Goal: Task Accomplishment & Management: Manage account settings

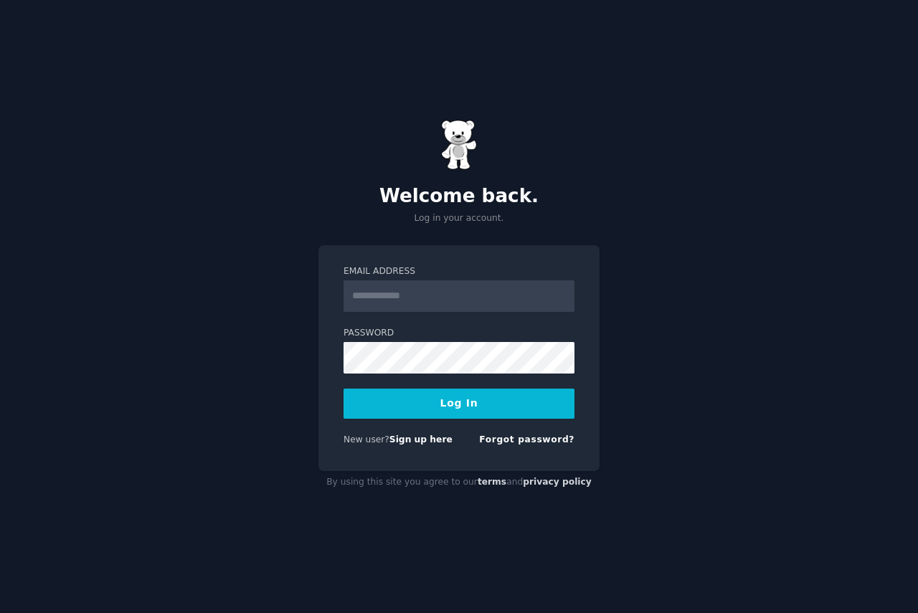
click at [417, 283] on input "Email Address" at bounding box center [459, 297] width 231 height 32
type input "**********"
click at [413, 398] on button "Log In" at bounding box center [459, 404] width 231 height 30
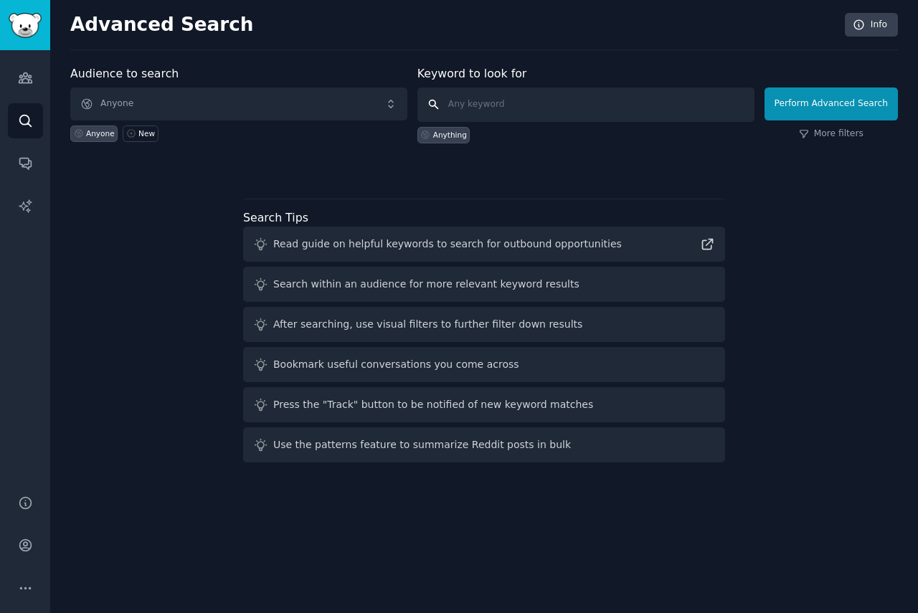
click at [547, 102] on input "text" at bounding box center [586, 105] width 337 height 34
type input "rebook"
click button "Perform Advanced Search" at bounding box center [831, 104] width 133 height 33
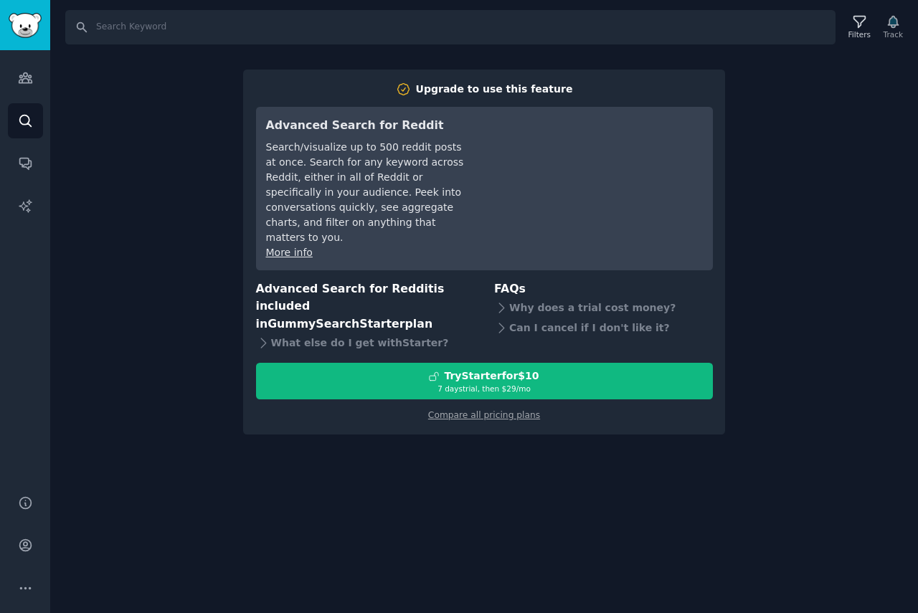
click at [762, 87] on div "Search Filters Track Upgrade to use this feature Advanced Search for Reddit Sea…" at bounding box center [484, 306] width 868 height 613
click at [37, 105] on link "Search" at bounding box center [25, 120] width 35 height 35
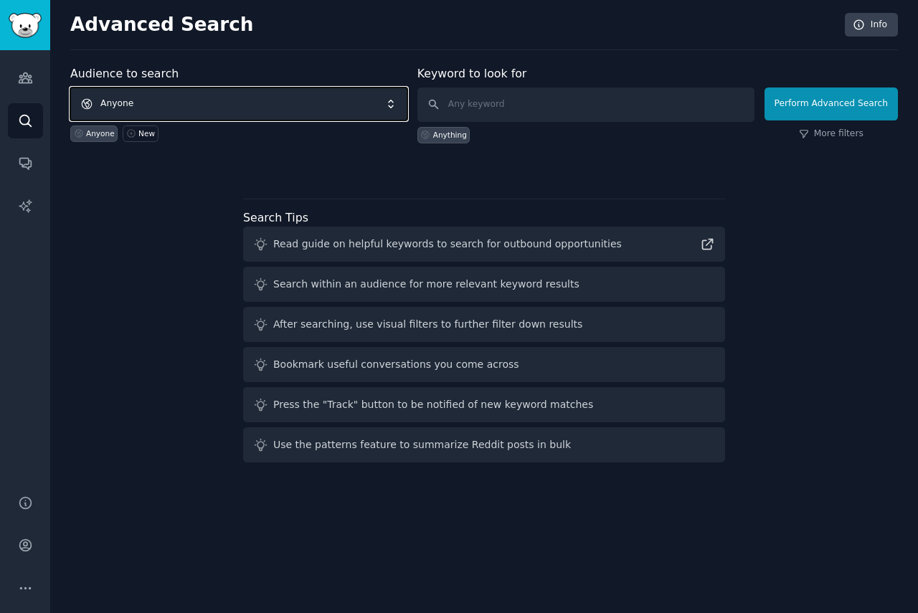
click at [159, 96] on span "Anyone" at bounding box center [238, 104] width 337 height 33
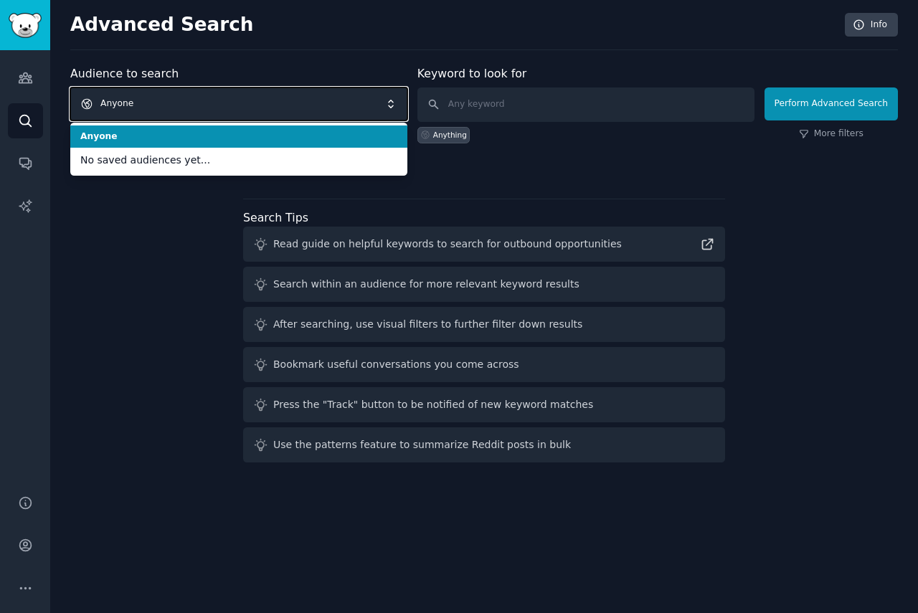
click at [159, 99] on span "Anyone" at bounding box center [238, 104] width 337 height 33
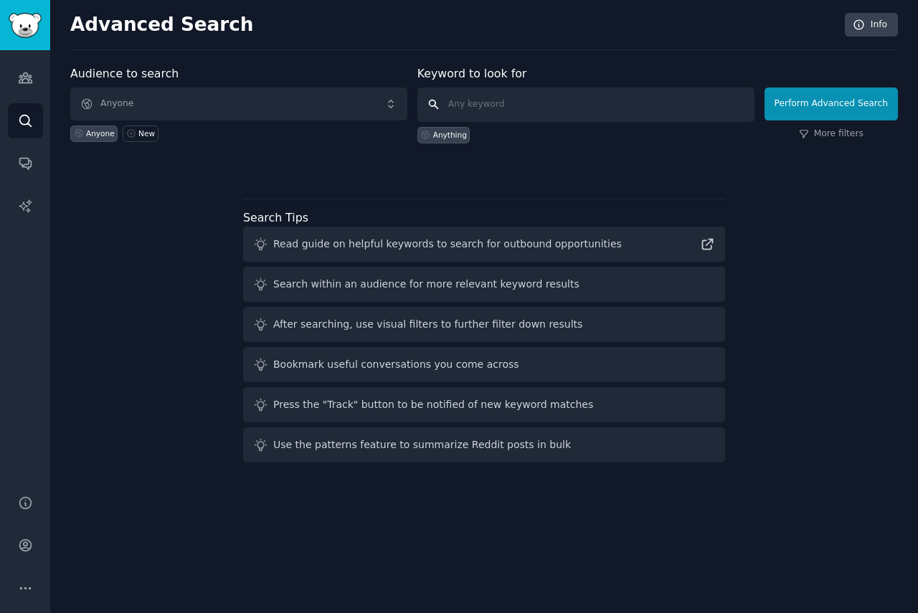
click at [521, 105] on input "text" at bounding box center [586, 105] width 337 height 34
click at [23, 79] on icon "Sidebar" at bounding box center [25, 78] width 13 height 10
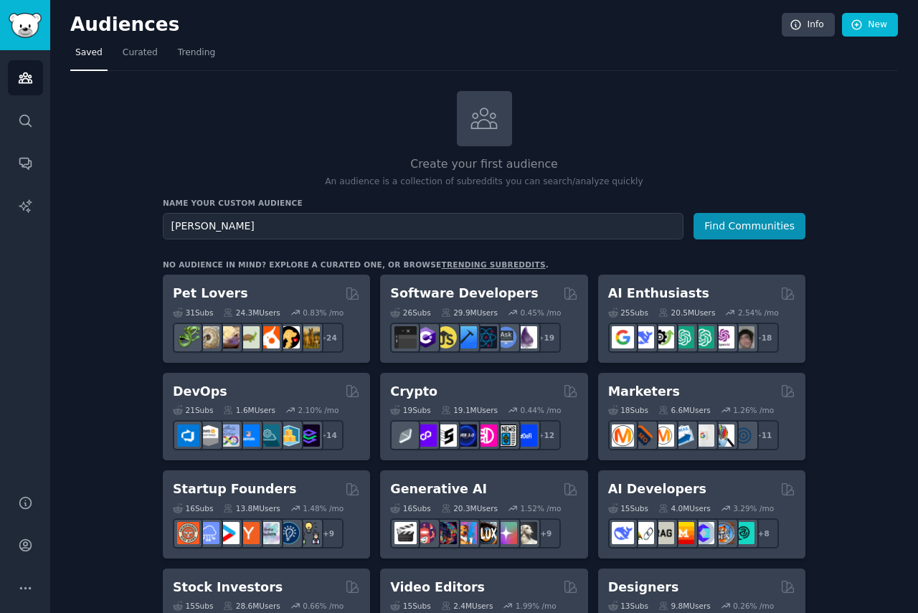
type input "[PERSON_NAME]"
click at [694, 213] on button "Find Communities" at bounding box center [750, 226] width 112 height 27
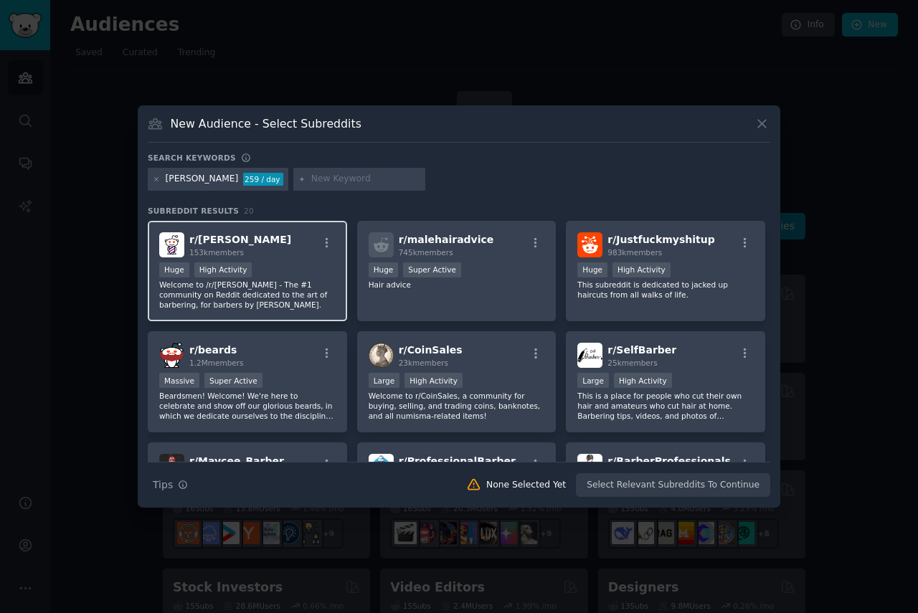
click at [277, 287] on p "Welcome to /r/[PERSON_NAME] - The #1 community on Reddit dedicated to the art o…" at bounding box center [247, 295] width 177 height 30
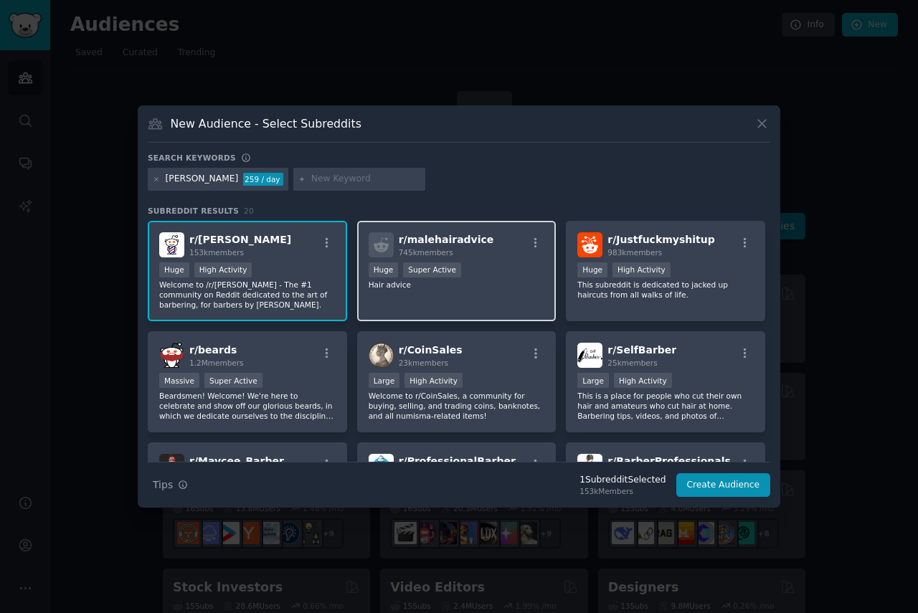
click at [466, 293] on div "r/ malehairadvice 745k members >= 95th percentile for submissions / day Huge Su…" at bounding box center [456, 271] width 199 height 101
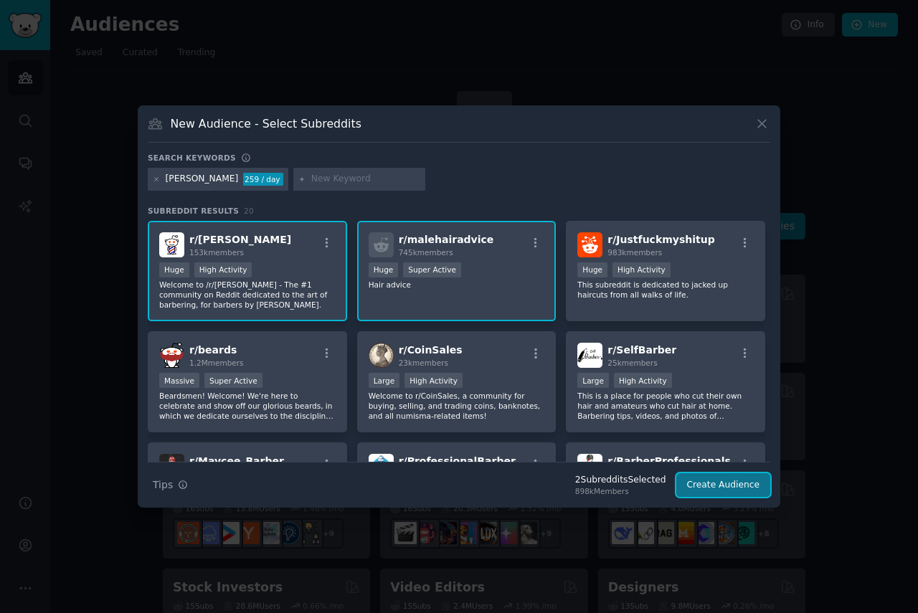
click at [742, 484] on button "Create Audience" at bounding box center [724, 486] width 95 height 24
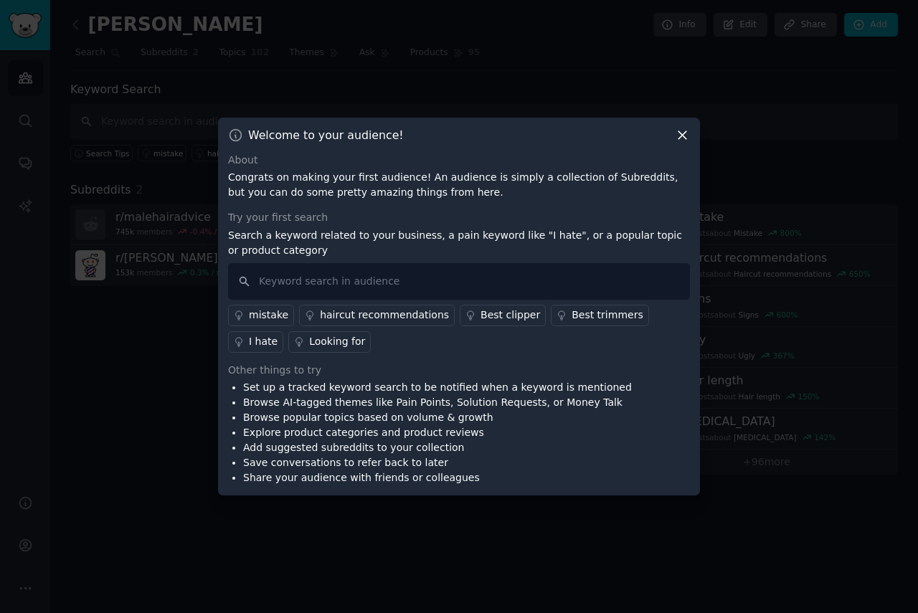
click at [683, 134] on icon at bounding box center [683, 135] width 8 height 8
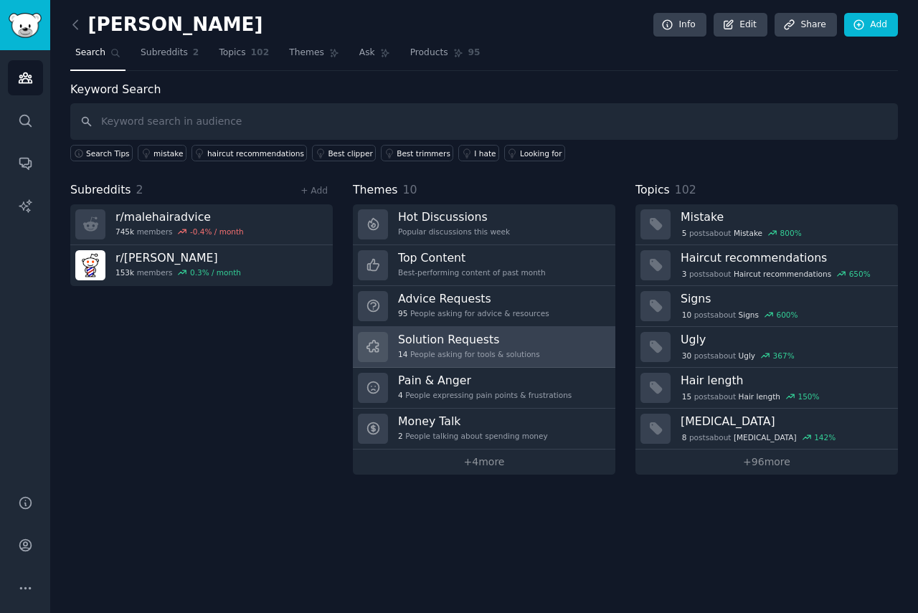
click at [552, 354] on link "Solution Requests 14 People asking for tools & solutions" at bounding box center [484, 347] width 263 height 41
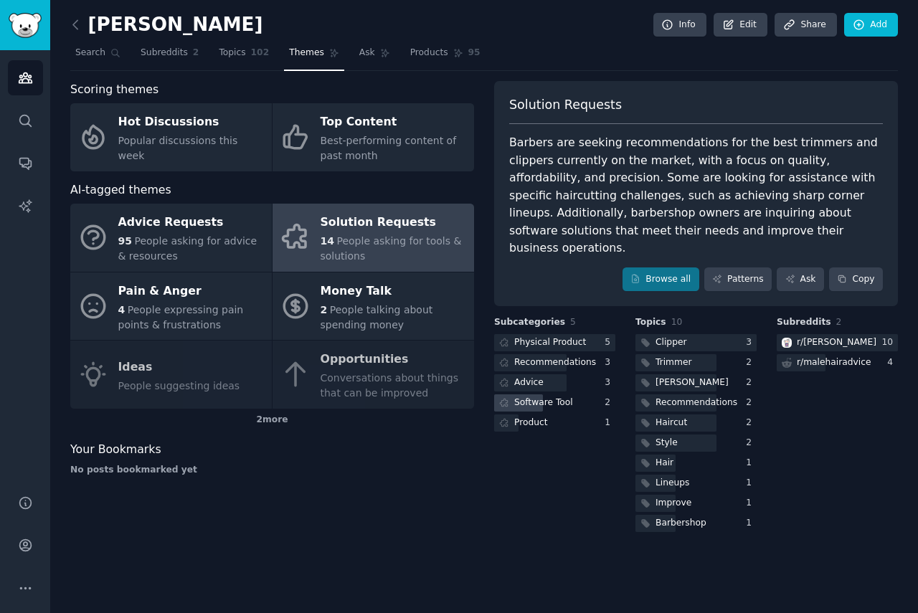
click at [557, 397] on div "Software Tool" at bounding box center [543, 403] width 59 height 13
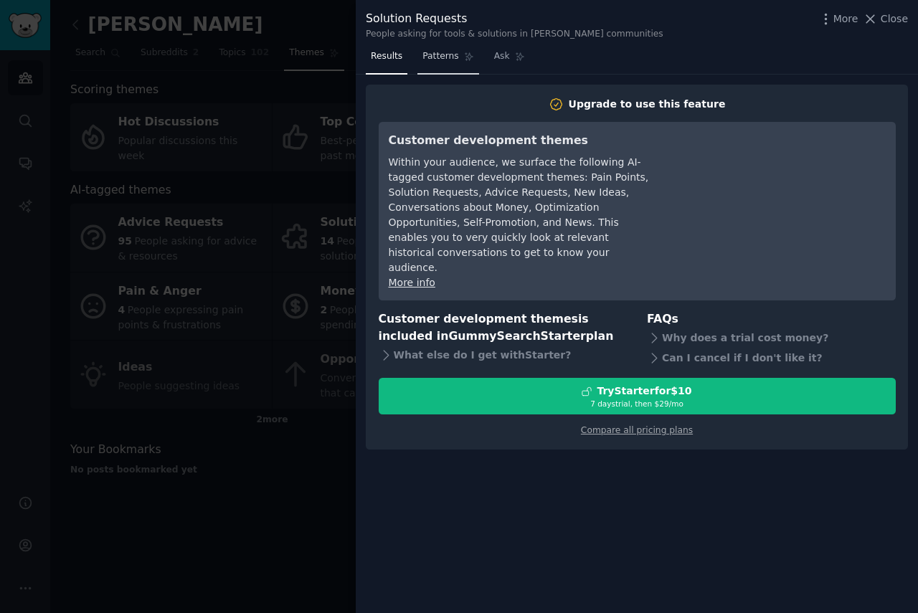
click at [439, 62] on span "Patterns" at bounding box center [441, 56] width 36 height 13
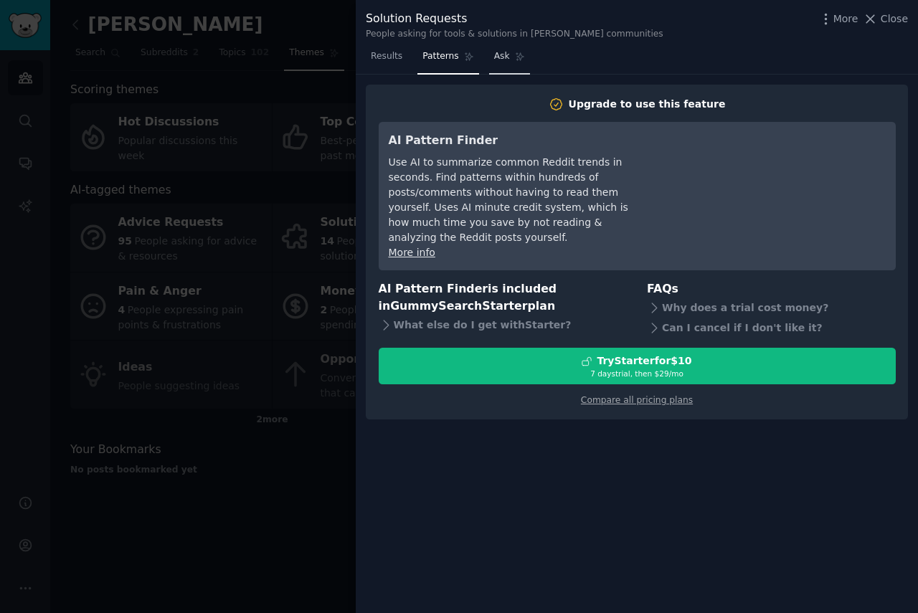
click at [499, 51] on span "Ask" at bounding box center [502, 56] width 16 height 13
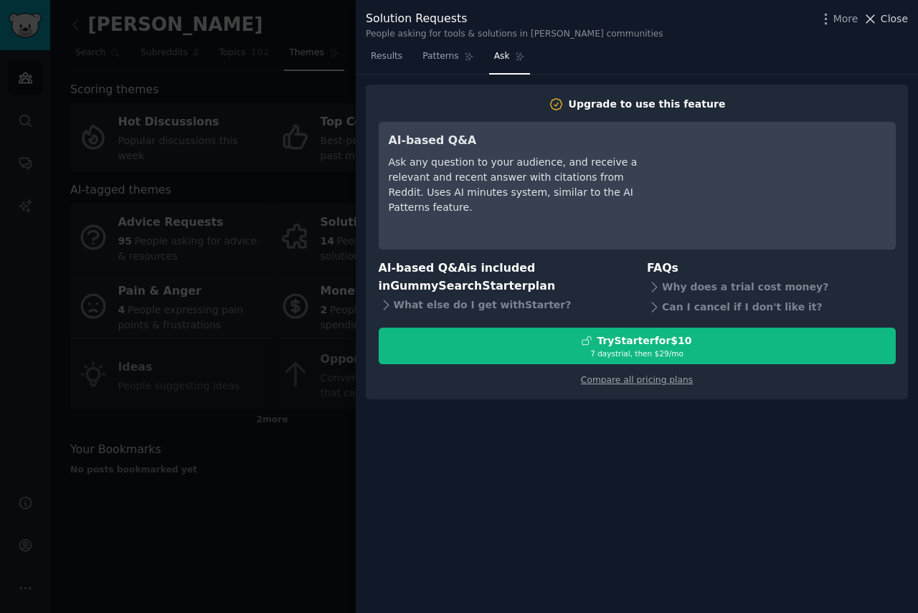
click at [895, 26] on span "Close" at bounding box center [894, 18] width 27 height 15
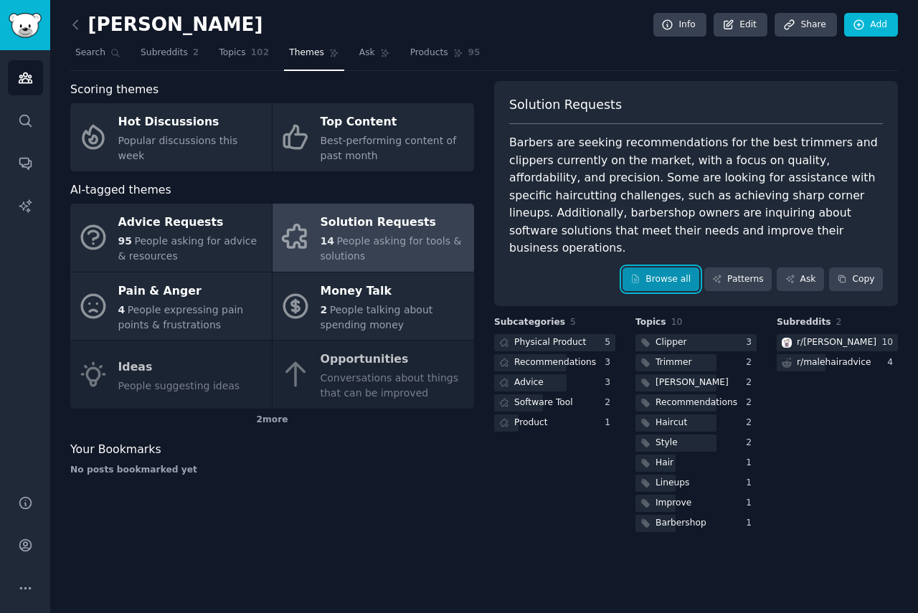
click at [678, 268] on link "Browse all" at bounding box center [661, 280] width 77 height 24
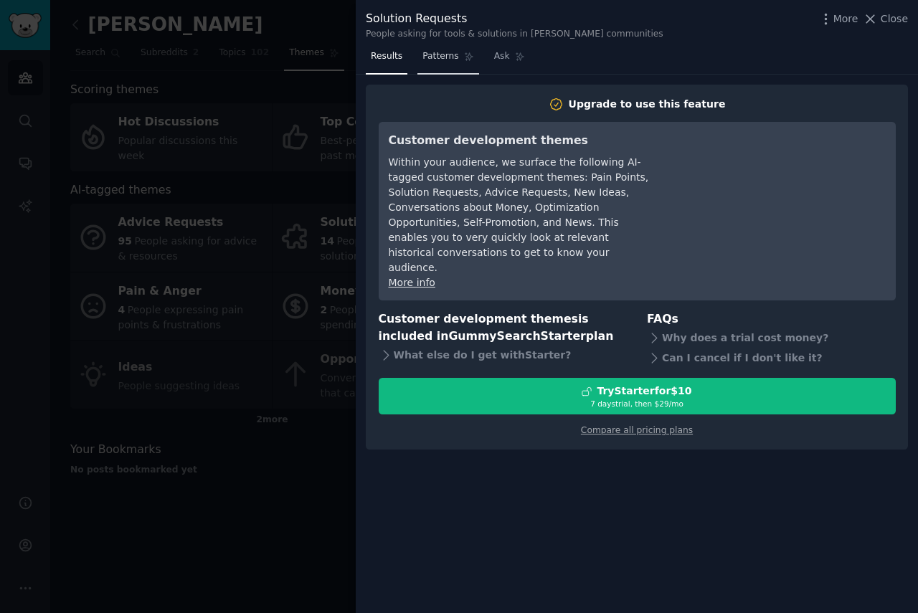
click at [431, 67] on link "Patterns" at bounding box center [448, 59] width 61 height 29
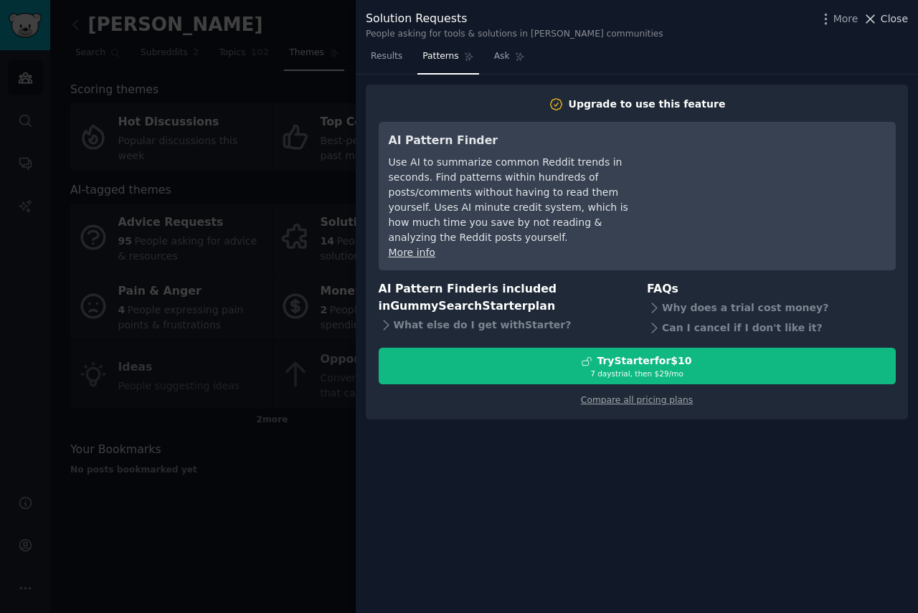
click at [895, 17] on span "Close" at bounding box center [894, 18] width 27 height 15
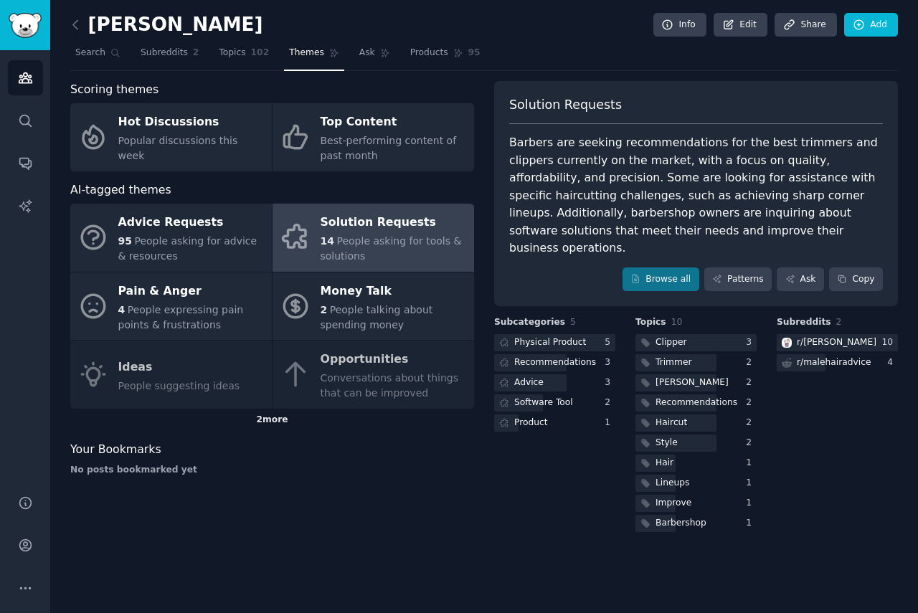
click at [283, 421] on div "2 more" at bounding box center [272, 420] width 404 height 23
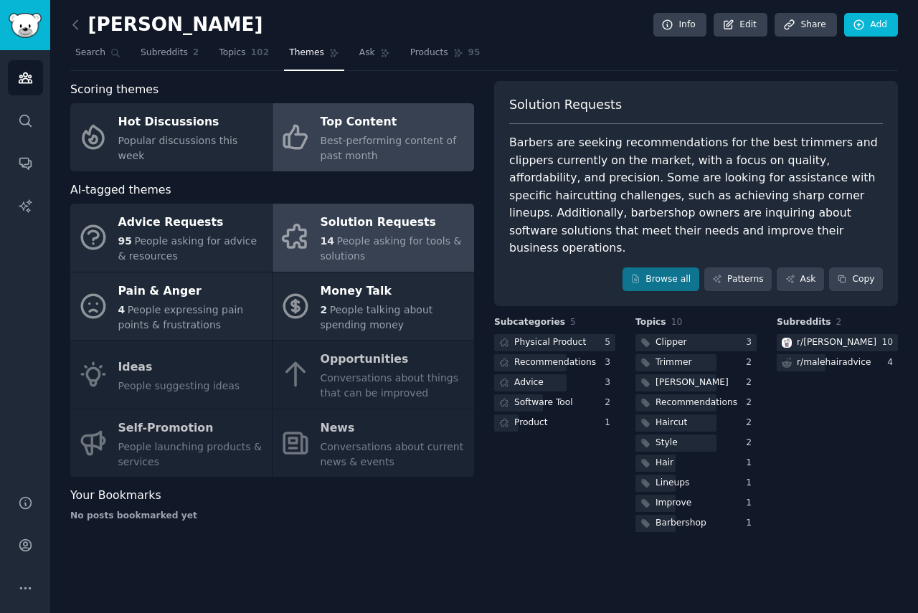
click at [355, 146] on span "Best-performing content of past month" at bounding box center [389, 148] width 136 height 27
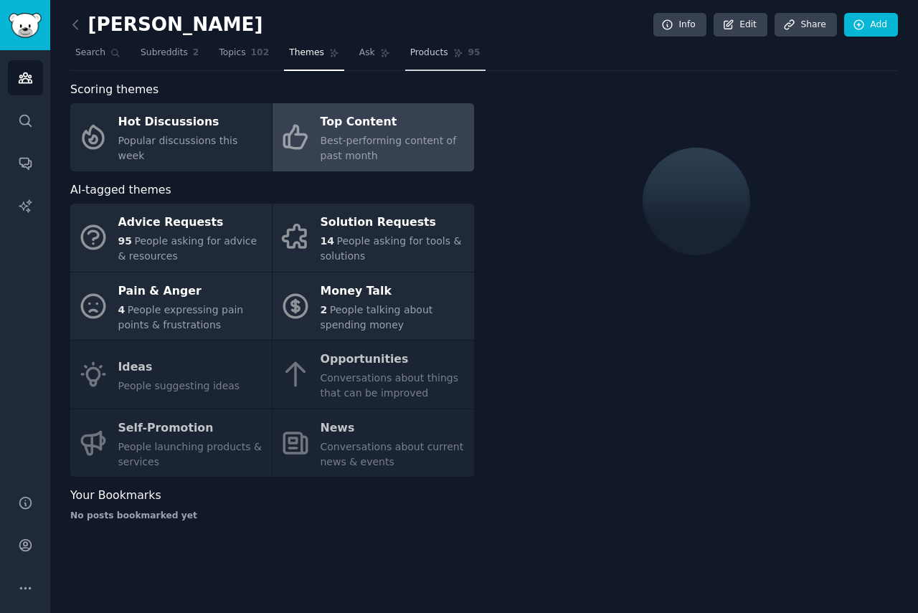
click at [405, 55] on link "Products 95" at bounding box center [445, 56] width 80 height 29
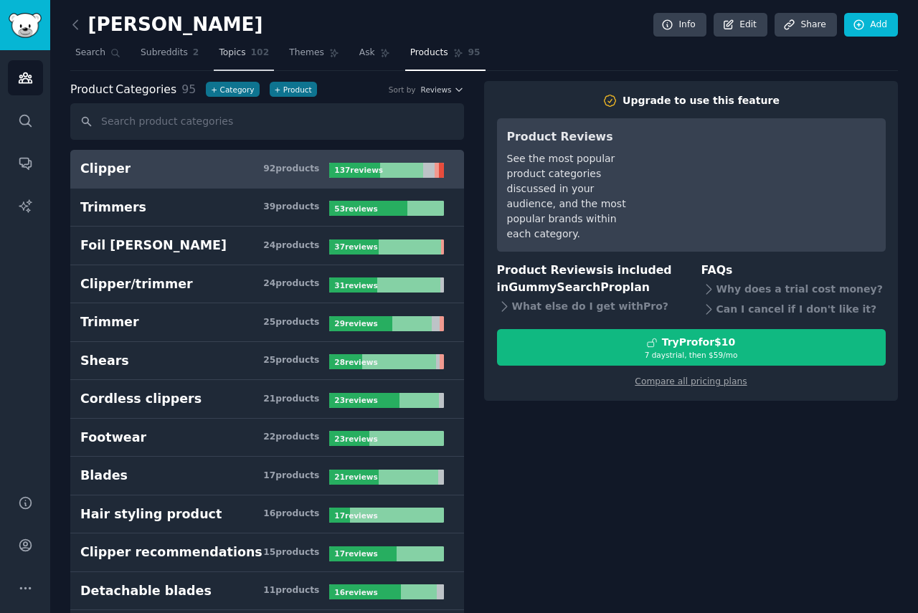
click at [227, 55] on span "Topics" at bounding box center [232, 53] width 27 height 13
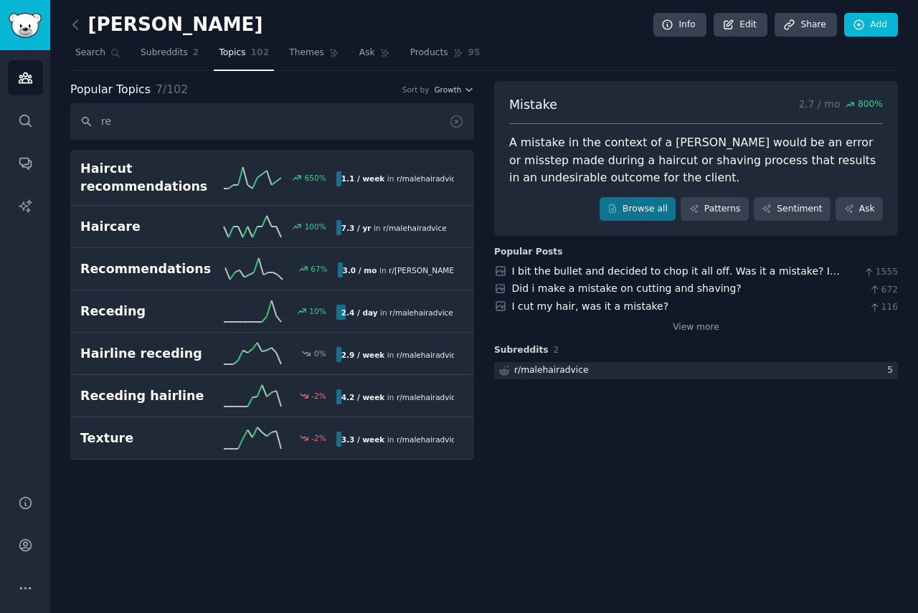
type input "r"
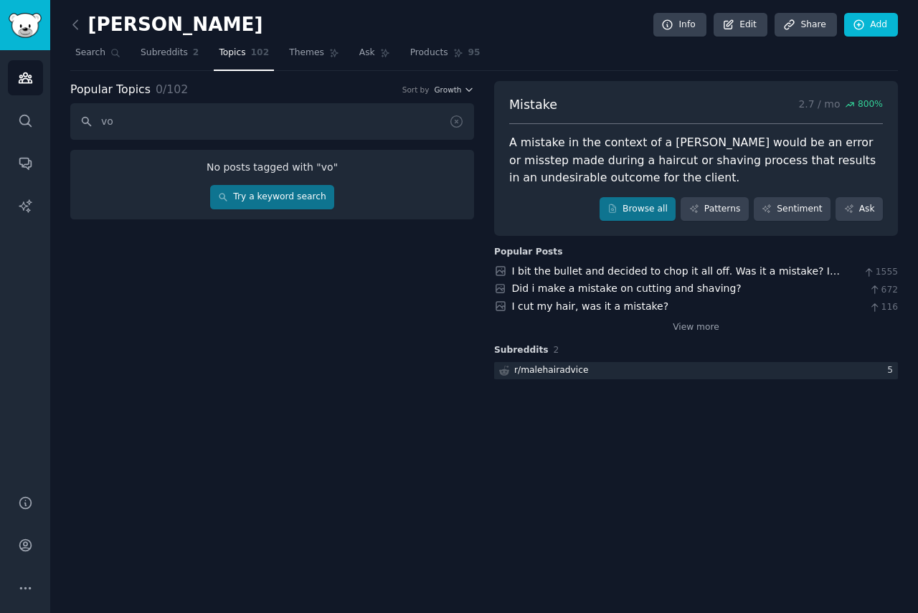
type input "v"
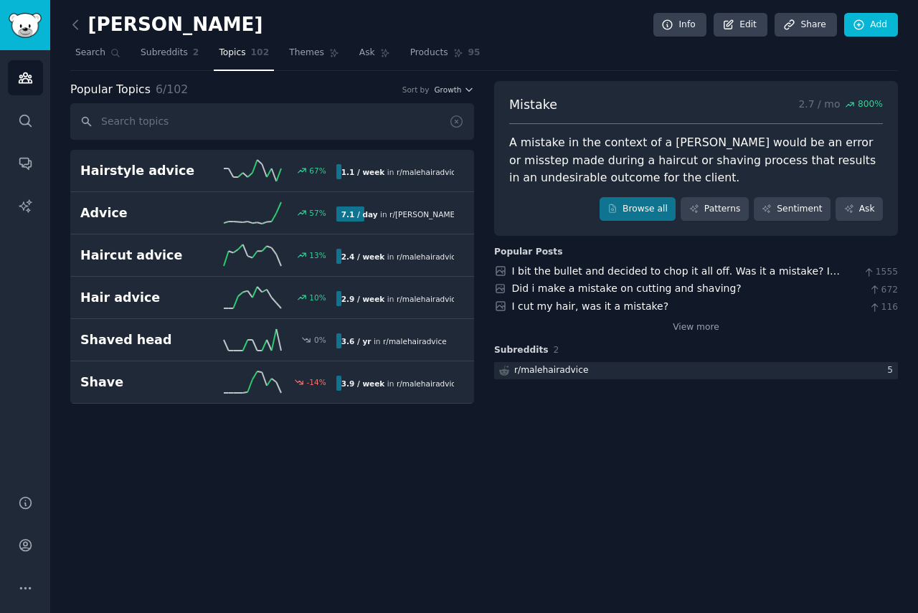
type input "b"
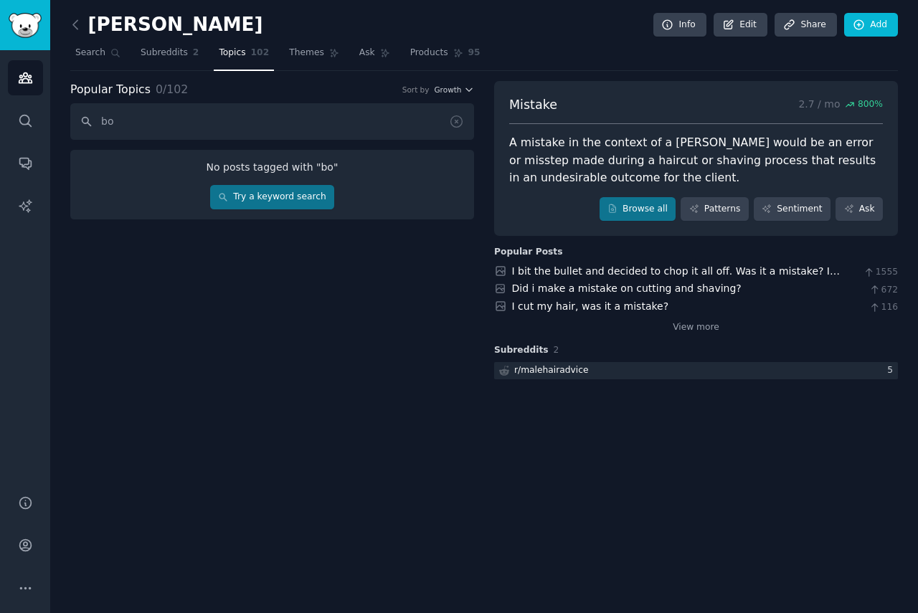
type input "b"
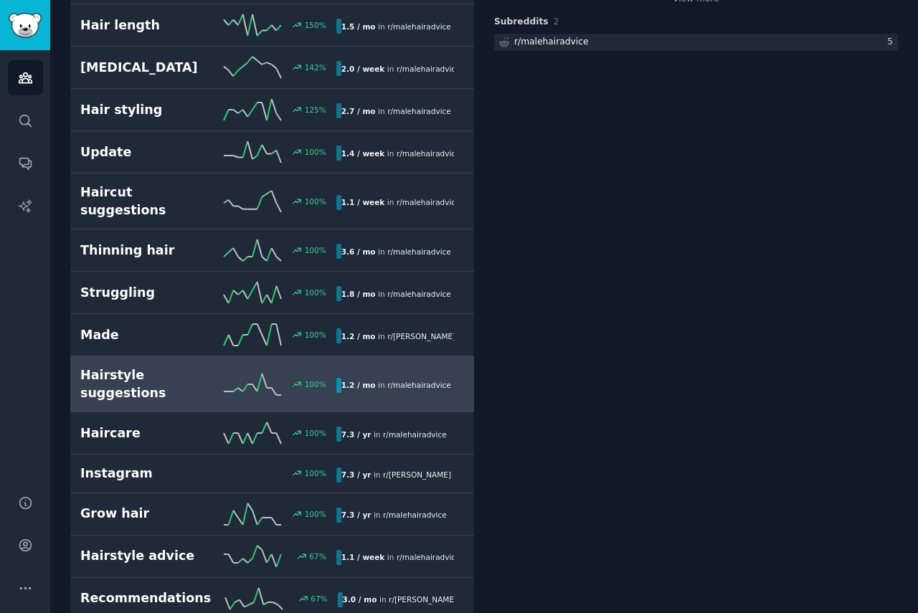
scroll to position [502, 0]
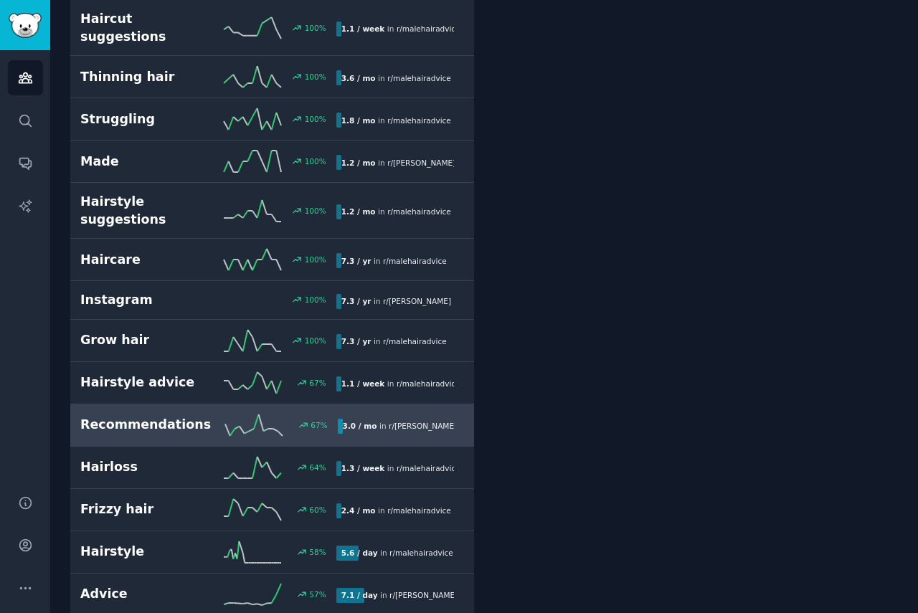
click at [156, 416] on h2 "Recommendations" at bounding box center [145, 425] width 131 height 18
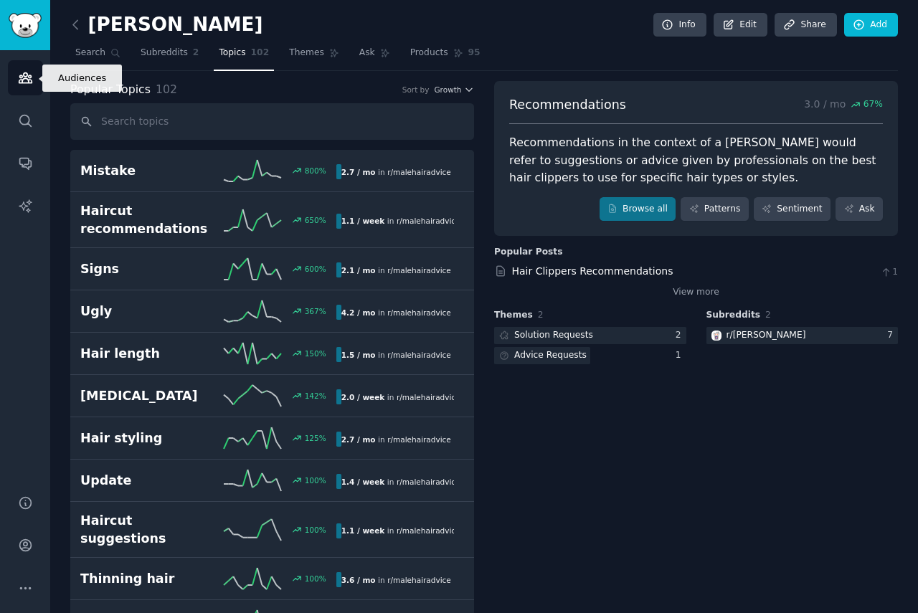
click at [20, 74] on icon "Sidebar" at bounding box center [25, 77] width 15 height 15
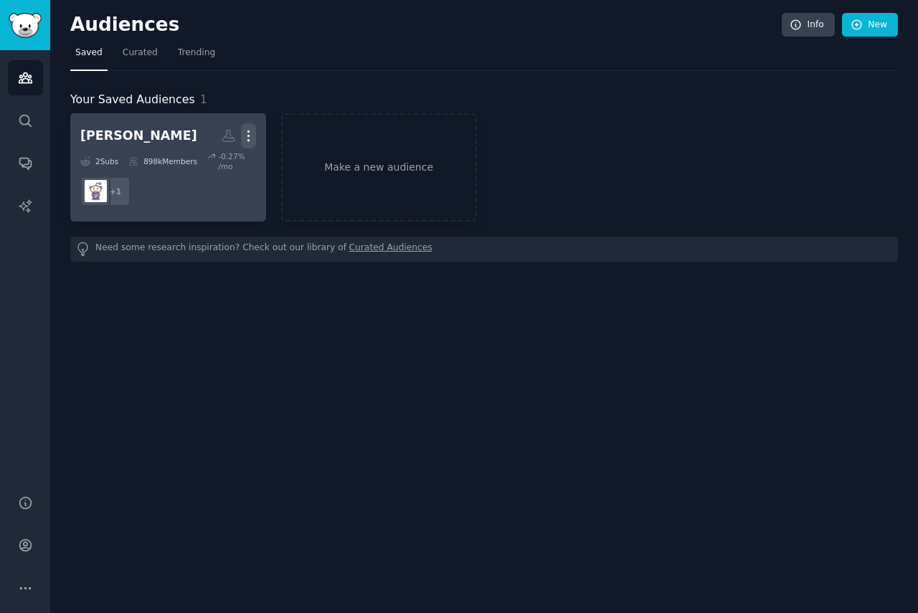
click at [249, 130] on icon "button" at bounding box center [248, 135] width 15 height 15
click at [231, 165] on div "Delete" at bounding box center [199, 166] width 68 height 30
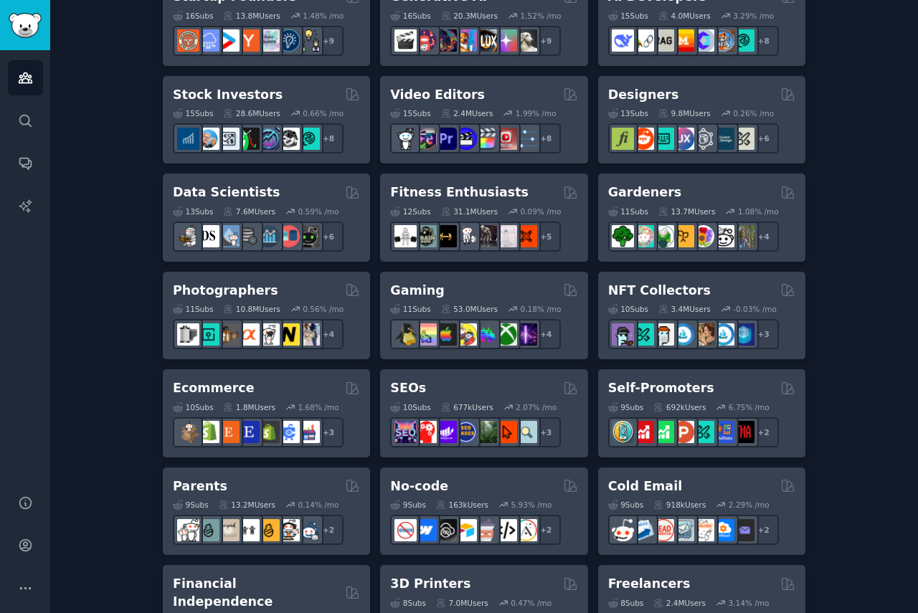
scroll to position [109, 0]
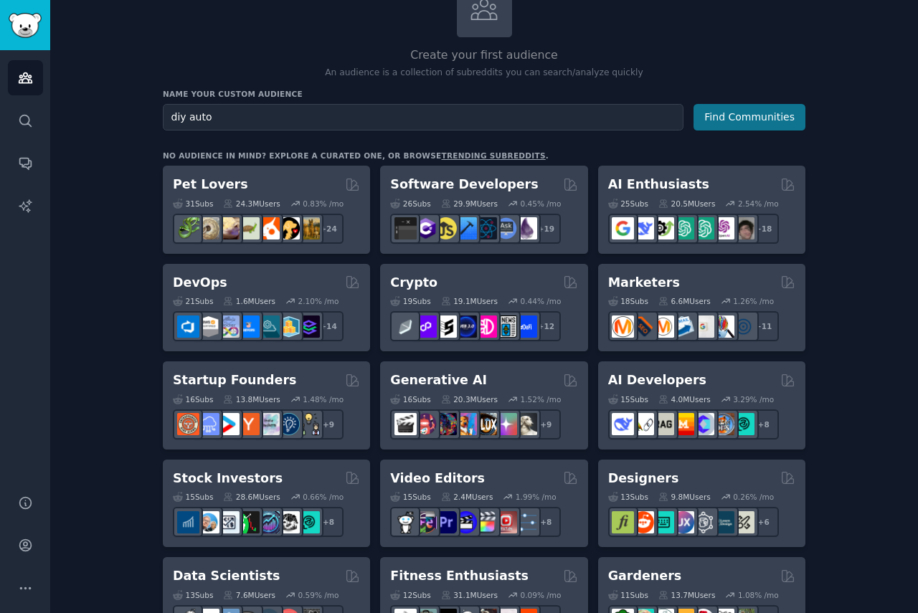
type input "diy auto"
click at [730, 111] on button "Find Communities" at bounding box center [750, 117] width 112 height 27
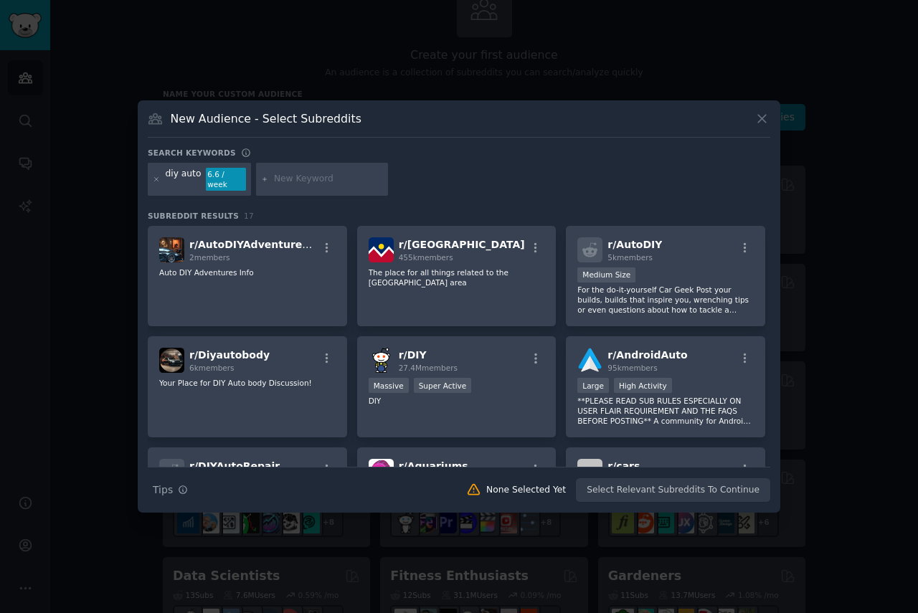
click at [771, 121] on div "New Audience - Select Subreddits Search keywords diy auto 6.6 / week Subreddit …" at bounding box center [459, 306] width 643 height 413
click at [765, 123] on icon at bounding box center [762, 118] width 15 height 15
